Goal: Task Accomplishment & Management: Use online tool/utility

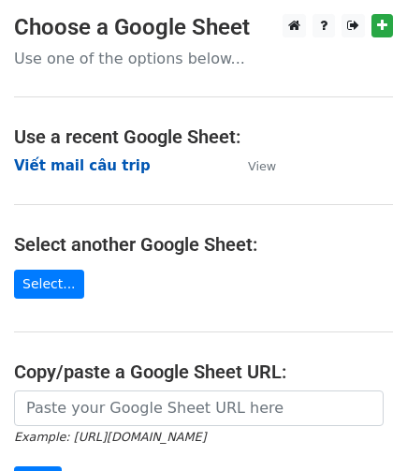
click at [102, 168] on strong "Viết mail câu trip" at bounding box center [82, 165] width 137 height 17
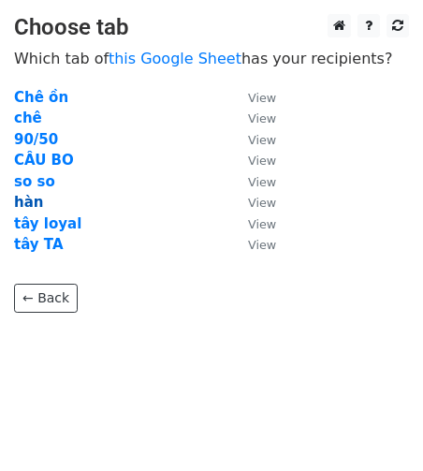
click at [34, 199] on strong "hàn" at bounding box center [28, 202] width 29 height 17
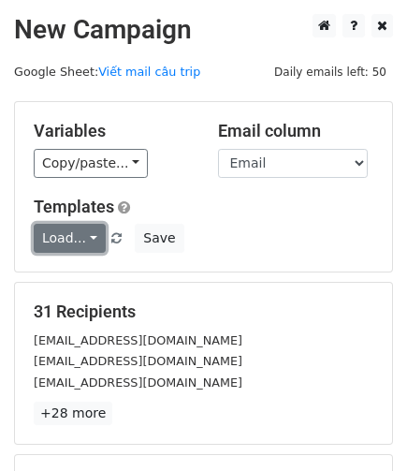
click at [82, 238] on link "Load..." at bounding box center [70, 238] width 72 height 29
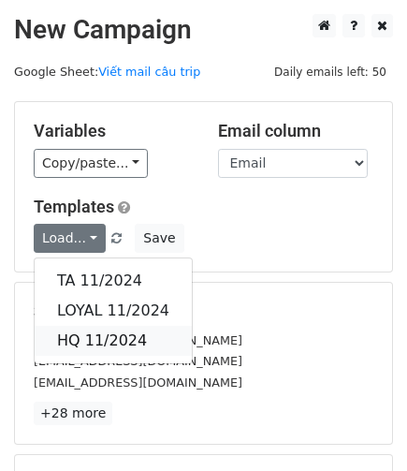
click at [88, 340] on link "HQ 11/2024" at bounding box center [113, 341] width 157 height 30
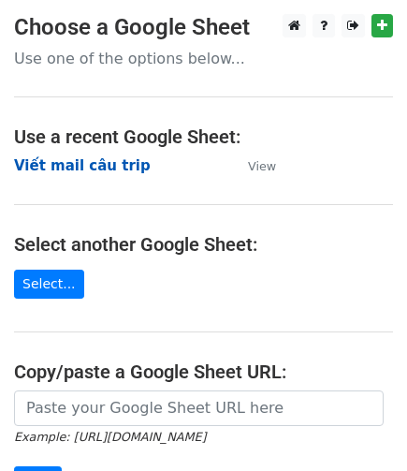
click at [71, 162] on strong "Viết mail câu trip" at bounding box center [82, 165] width 137 height 17
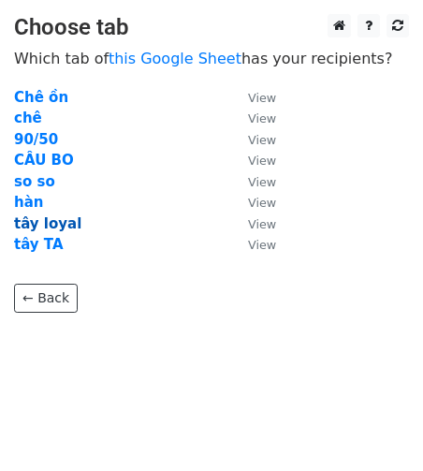
click at [66, 217] on strong "tây loyal" at bounding box center [47, 223] width 67 height 17
click at [60, 222] on strong "tây loyal" at bounding box center [47, 223] width 67 height 17
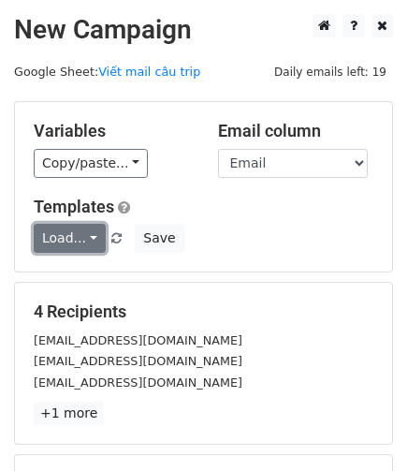
drag, startPoint x: 73, startPoint y: 233, endPoint x: 95, endPoint y: 239, distance: 23.2
click at [73, 233] on link "Load..." at bounding box center [70, 238] width 72 height 29
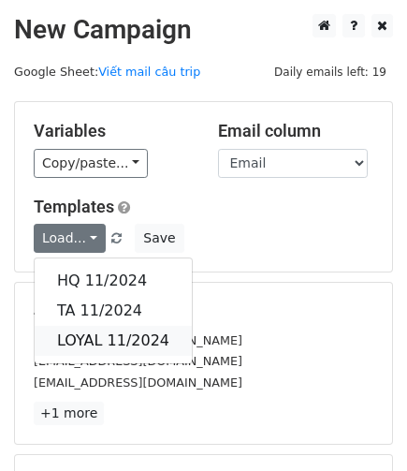
click at [120, 335] on link "LOYAL 11/2024" at bounding box center [113, 341] width 157 height 30
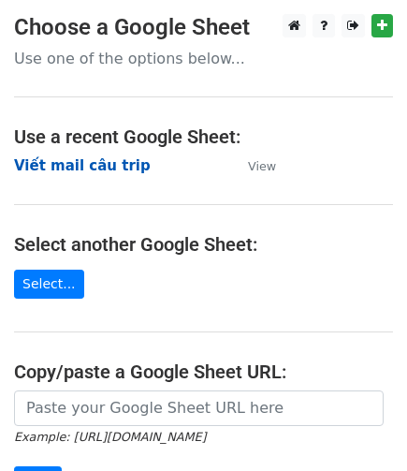
click at [103, 164] on strong "Viết mail câu trip" at bounding box center [82, 165] width 137 height 17
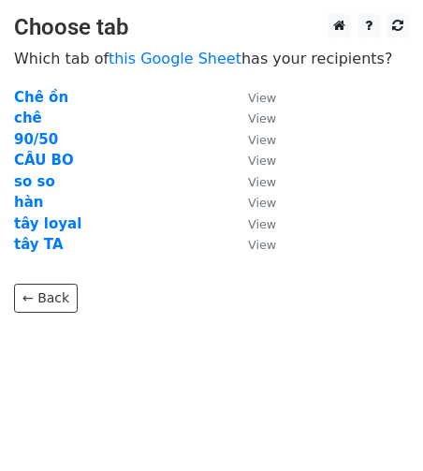
drag, startPoint x: 40, startPoint y: 244, endPoint x: 56, endPoint y: 244, distance: 15.9
click at [40, 244] on strong "tây TA" at bounding box center [39, 244] width 50 height 17
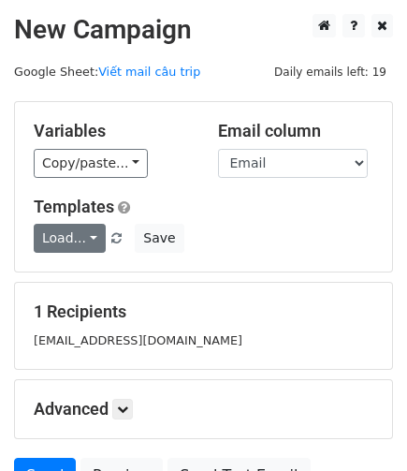
click at [88, 237] on link "Load..." at bounding box center [70, 238] width 72 height 29
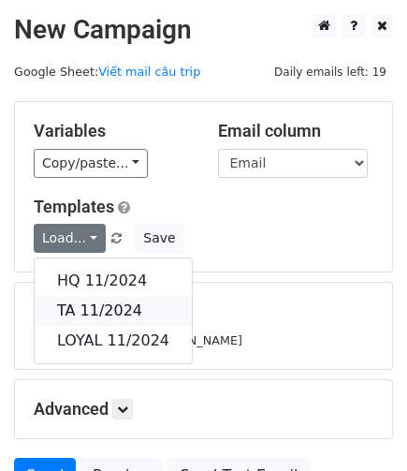
drag, startPoint x: 109, startPoint y: 304, endPoint x: 125, endPoint y: 302, distance: 16.0
click at [109, 304] on link "TA 11/2024" at bounding box center [113, 311] width 157 height 30
